Goal: Task Accomplishment & Management: Use online tool/utility

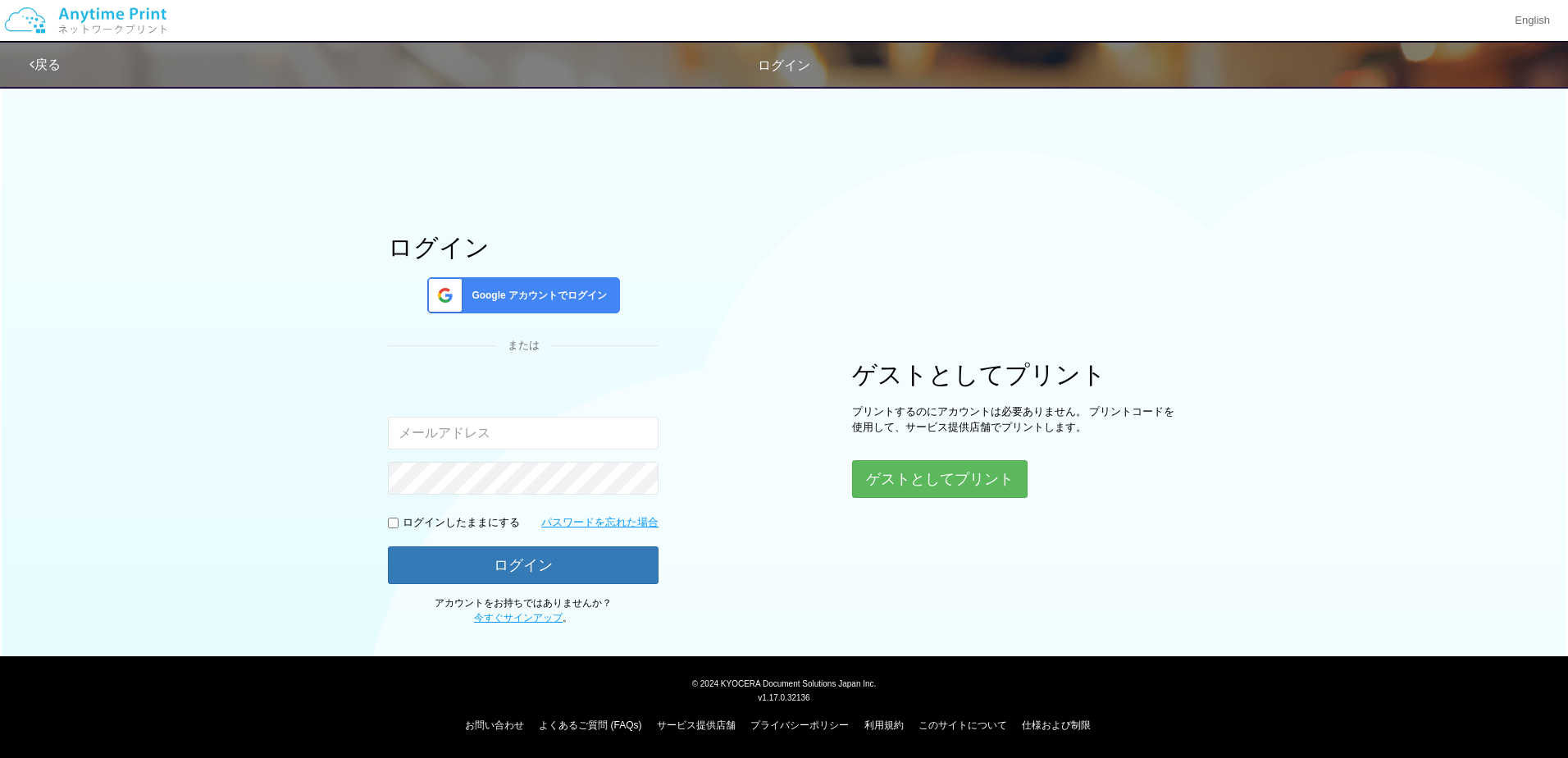
type input "[EMAIL_ADDRESS][DOMAIN_NAME]"
click at [591, 306] on div "Google アカウントでログイン" at bounding box center [524, 295] width 193 height 36
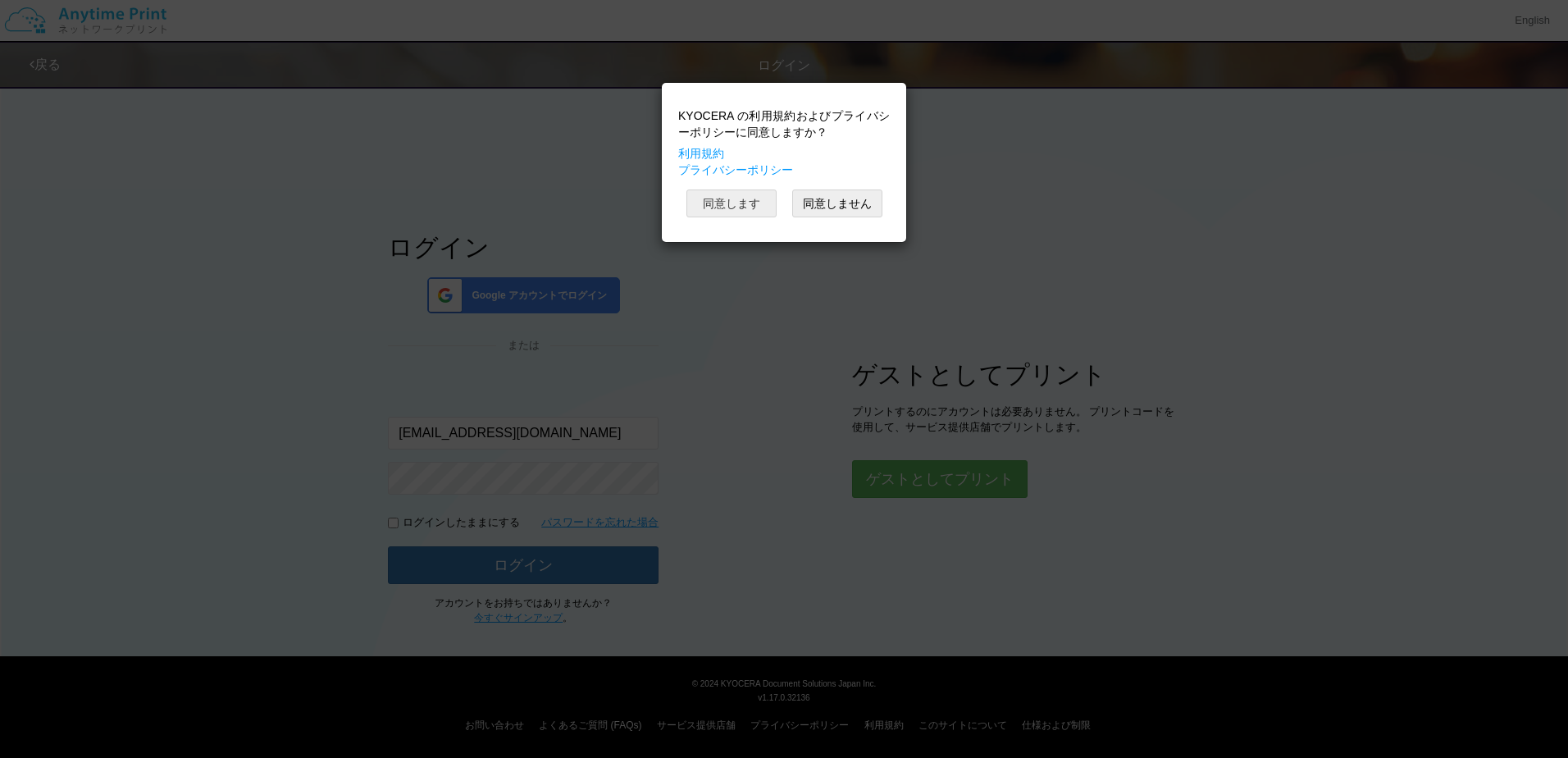
click at [720, 210] on button "同意します" at bounding box center [731, 203] width 90 height 28
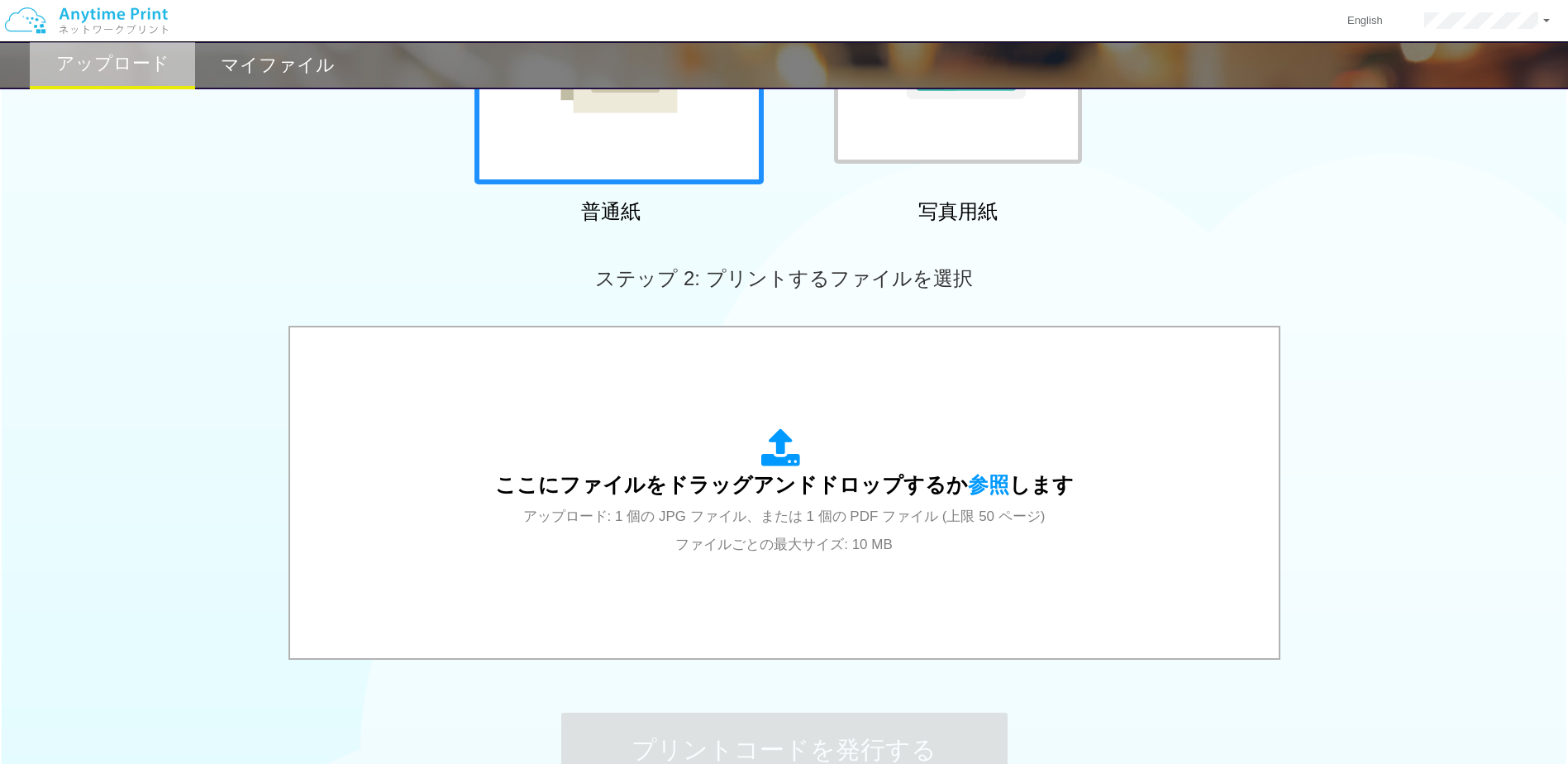
scroll to position [331, 0]
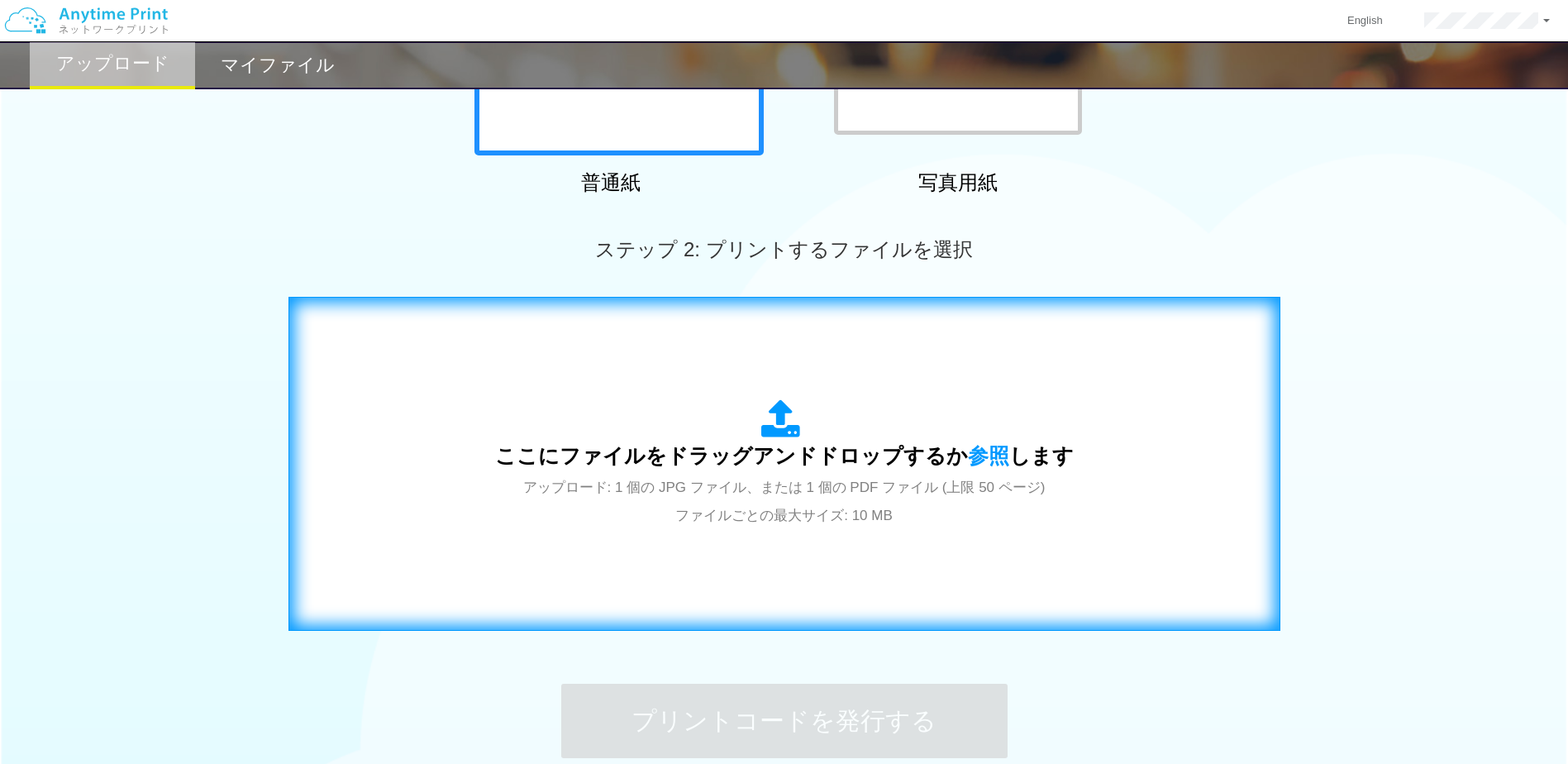
click at [766, 456] on span "ここにファイルをドラッグアンドドロップするか 参照 します" at bounding box center [784, 455] width 579 height 23
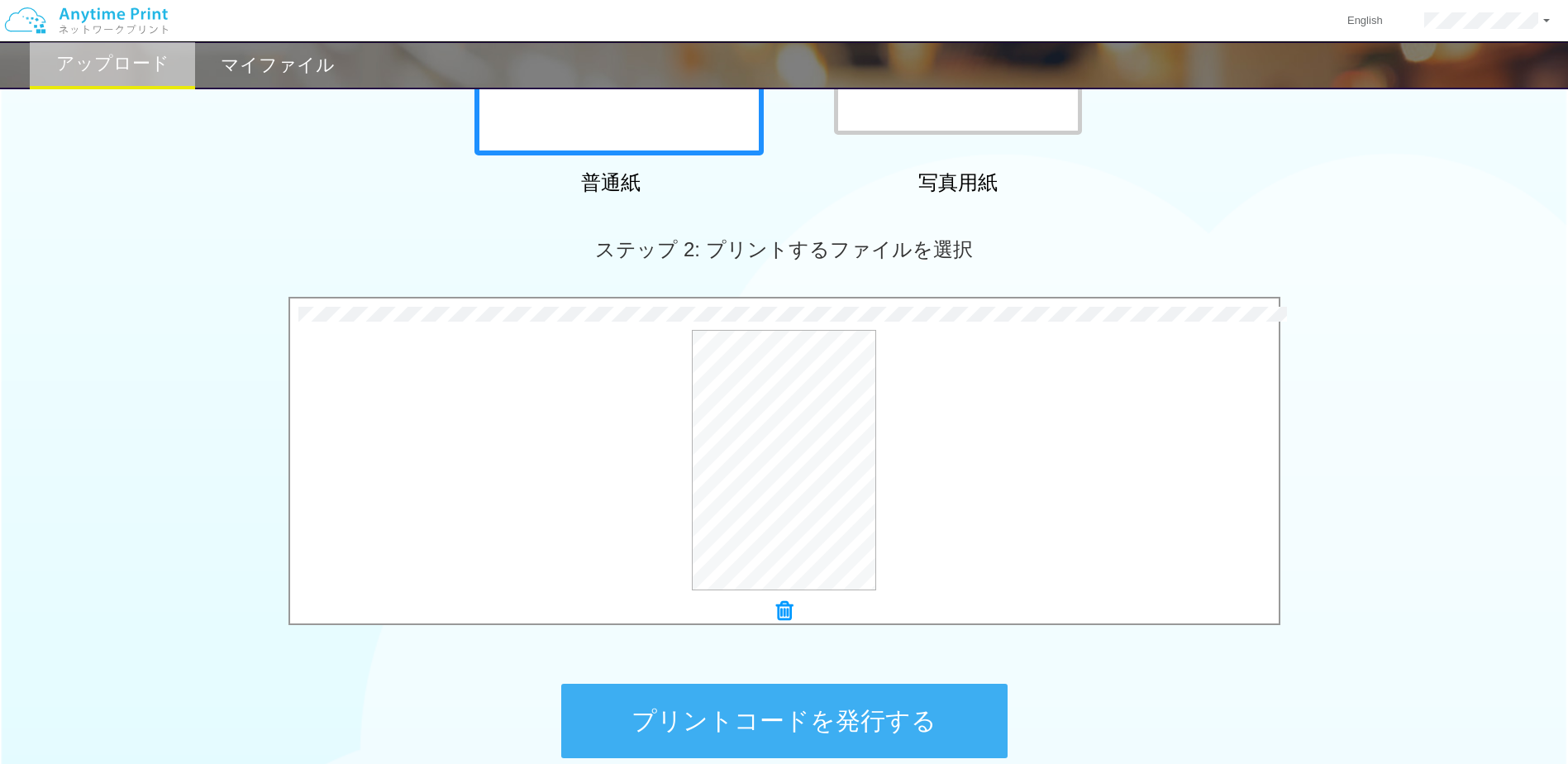
click at [921, 702] on button "プリントコードを発行する" at bounding box center [784, 720] width 447 height 74
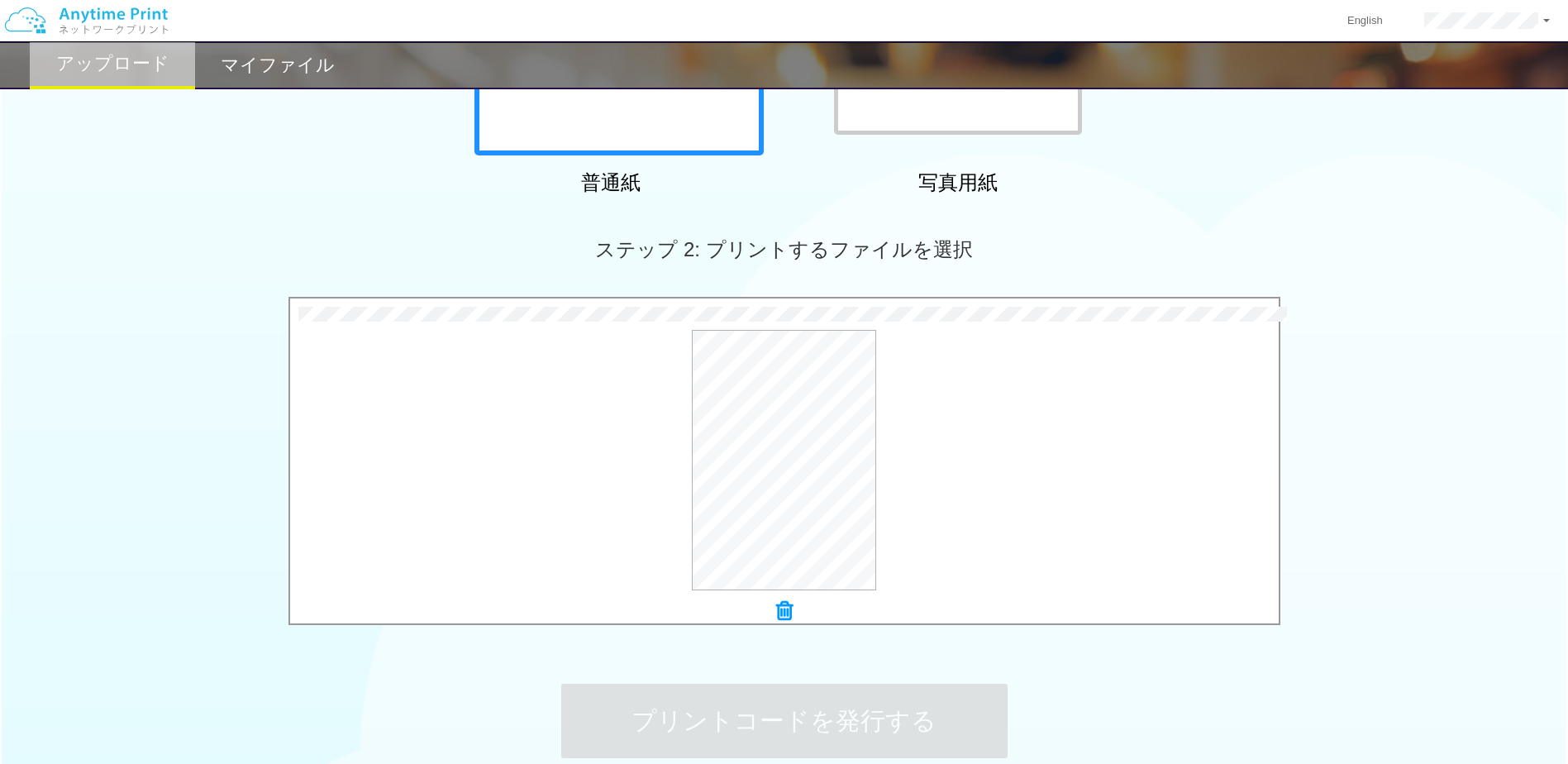
scroll to position [0, 0]
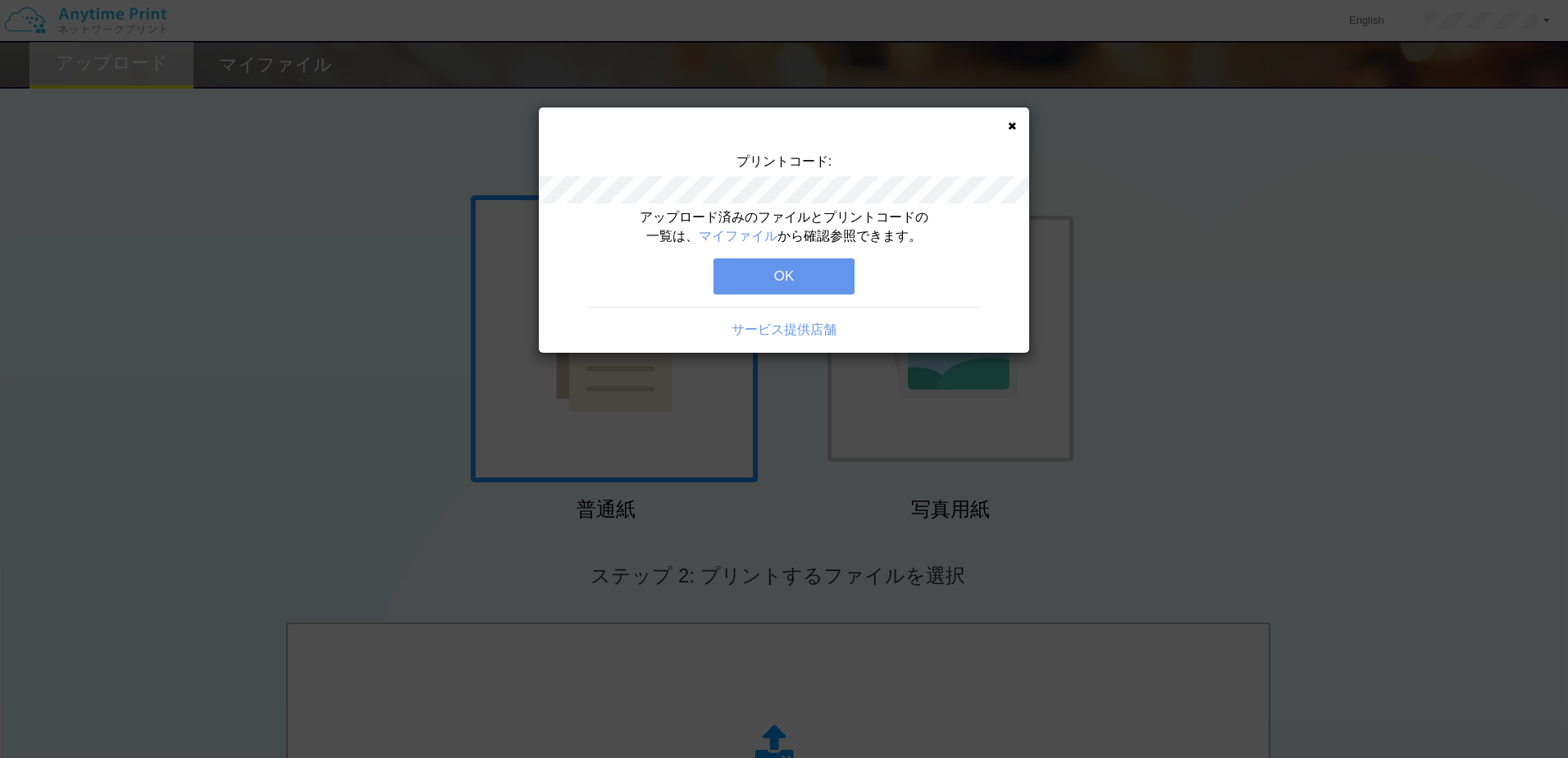
click at [819, 279] on button "OK" at bounding box center [784, 276] width 141 height 36
